Goal: Find specific page/section: Find specific page/section

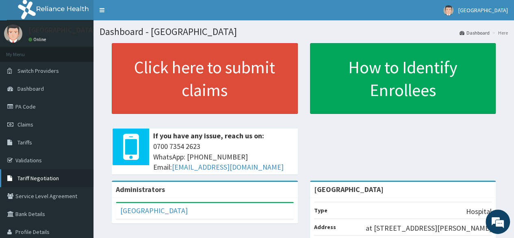
click at [53, 178] on span "Tariff Negotiation" at bounding box center [37, 177] width 41 height 7
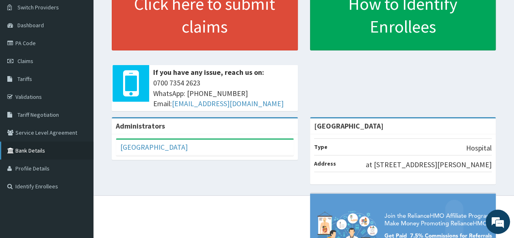
scroll to position [81, 0]
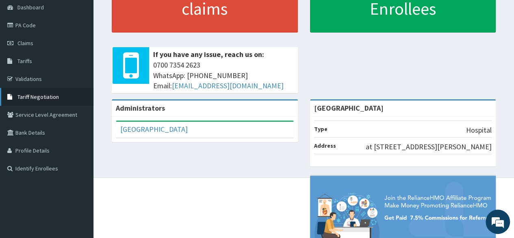
click at [35, 96] on span "Tariff Negotiation" at bounding box center [37, 96] width 41 height 7
